Goal: Task Accomplishment & Management: Manage account settings

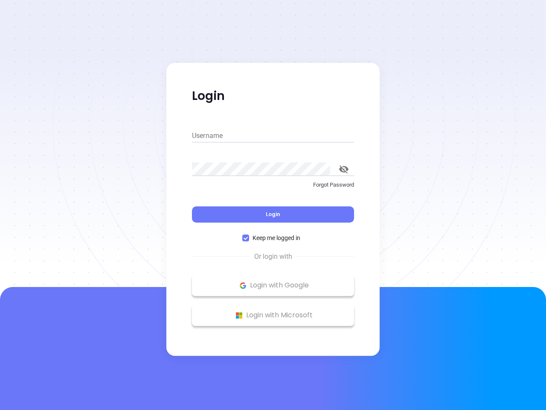
click at [273, 205] on div "Login" at bounding box center [273, 209] width 162 height 26
click at [273, 136] on input "Username" at bounding box center [273, 136] width 162 height 14
click at [344, 169] on icon "toggle password visibility" at bounding box center [343, 169] width 9 height 8
click at [273, 214] on span "Login" at bounding box center [273, 213] width 15 height 7
click at [273, 238] on span "Keep me logged in" at bounding box center [276, 237] width 55 height 9
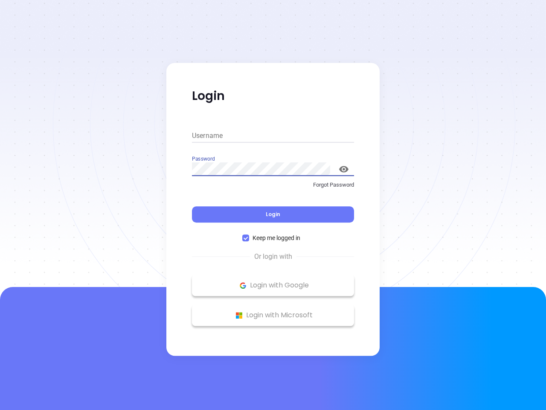
click at [249, 238] on input "Keep me logged in" at bounding box center [245, 237] width 7 height 7
checkbox input "false"
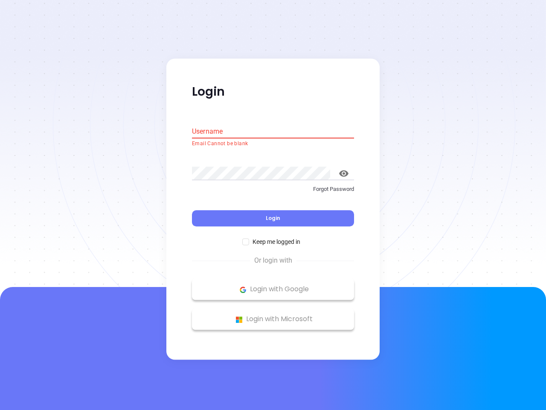
click at [273, 285] on p "Login with Google" at bounding box center [273, 289] width 154 height 13
click at [273, 315] on p "Login with Microsoft" at bounding box center [273, 319] width 154 height 13
